Goal: Use online tool/utility: Utilize a website feature to perform a specific function

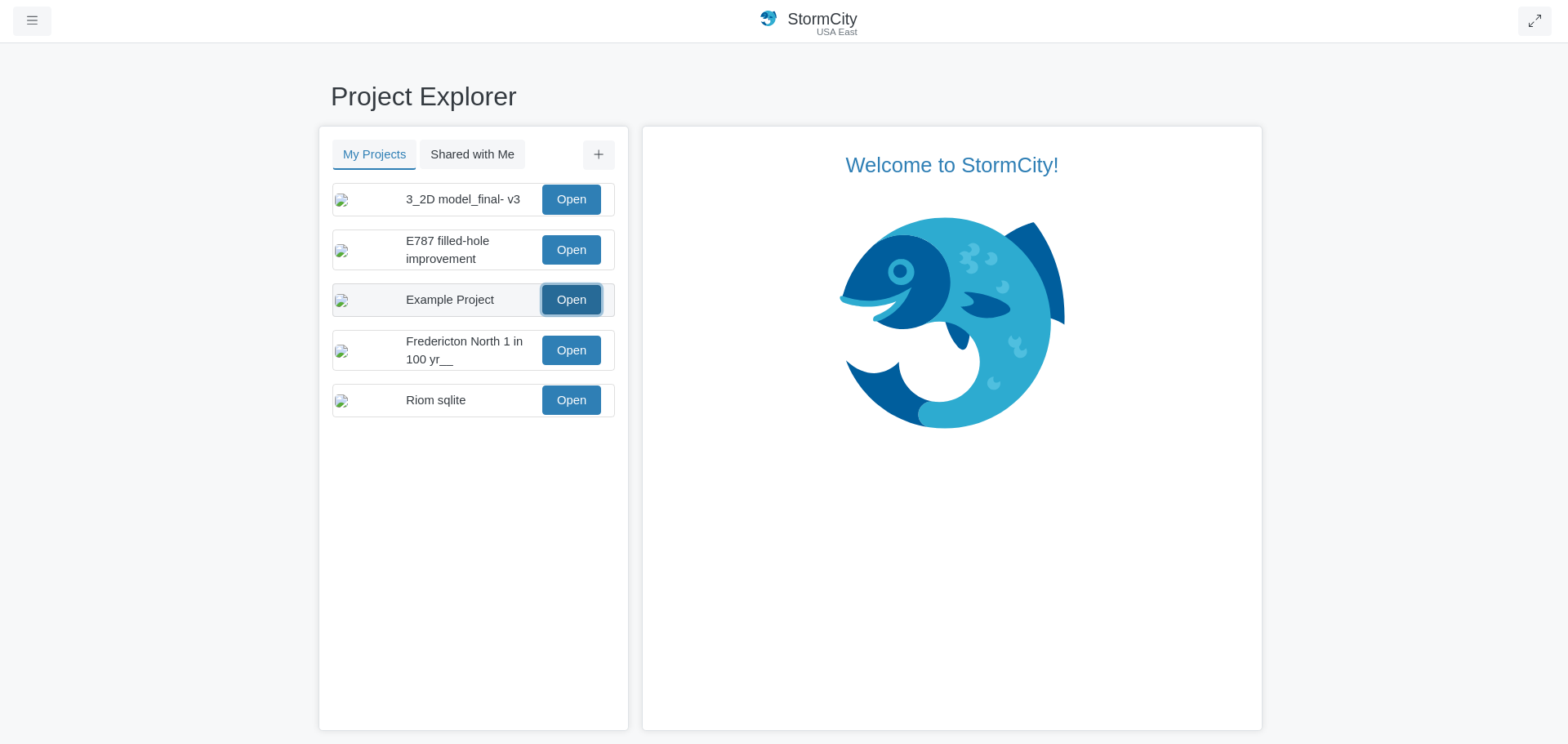
click at [572, 315] on link "Open" at bounding box center [571, 300] width 59 height 30
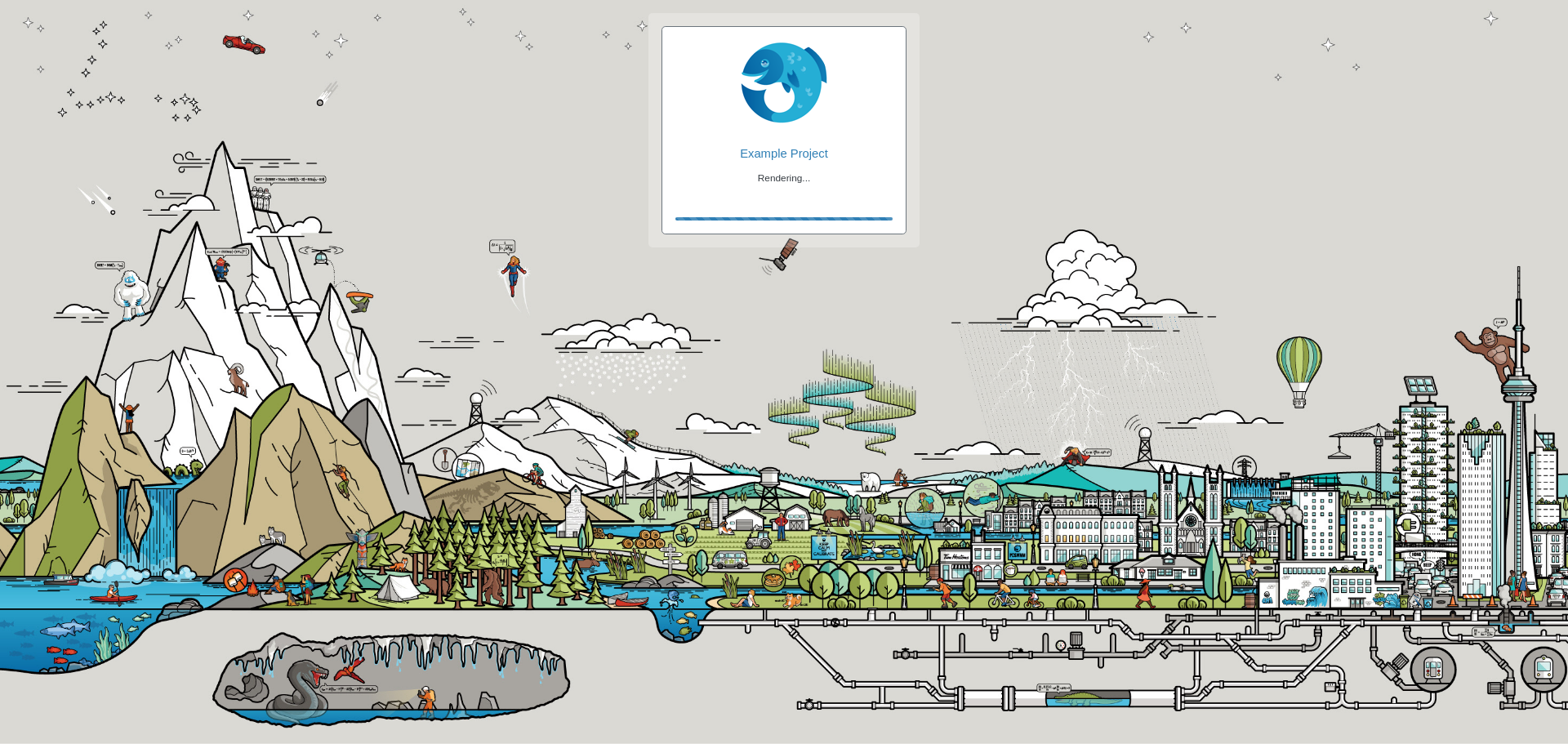
checkbox input "true"
checkbox input "false"
